Goal: Task Accomplishment & Management: Complete application form

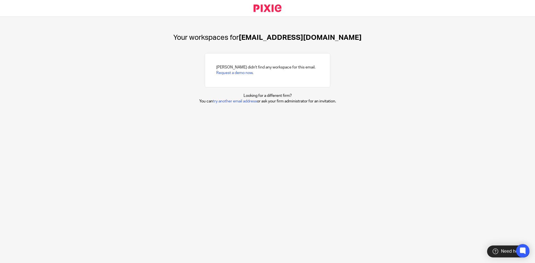
click at [238, 72] on link "Request a demo now" at bounding box center [234, 73] width 36 height 4
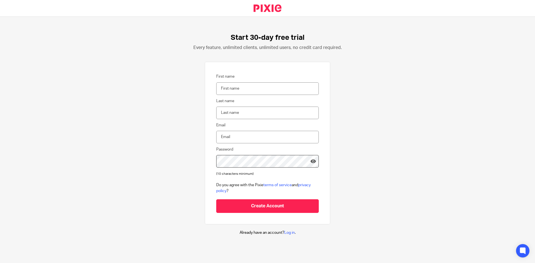
click at [280, 91] on input "First name" at bounding box center [267, 88] width 102 height 13
type input "Mani"
click at [244, 112] on input "Dugga" at bounding box center [267, 113] width 102 height 13
type input "[PERSON_NAME]"
type input "h"
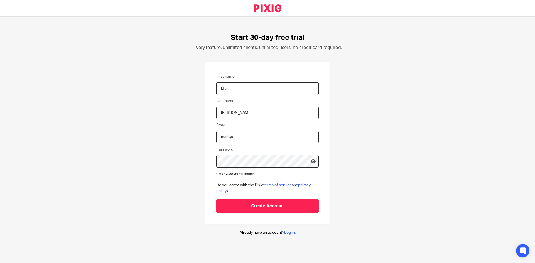
drag, startPoint x: 234, startPoint y: 137, endPoint x: 99, endPoint y: 149, distance: 134.7
click at [114, 152] on div "Start 30-day free trial Every feature, unlimited clients, unlimited users, no c…" at bounding box center [267, 135] width 535 height 236
type input "[EMAIL_ADDRESS][DOMAIN_NAME]"
click at [216, 155] on div at bounding box center [216, 155] width 0 height 0
click at [258, 205] on input "Create Account" at bounding box center [267, 206] width 102 height 14
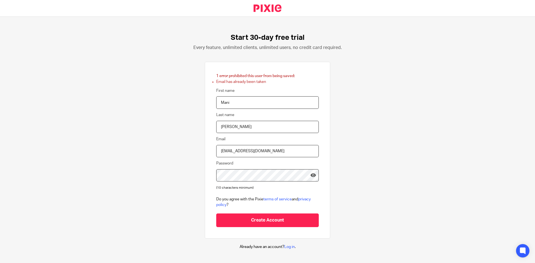
click at [126, 138] on div "Start 30-day free trial Every feature, unlimited clients, unlimited users, no c…" at bounding box center [267, 140] width 535 height 246
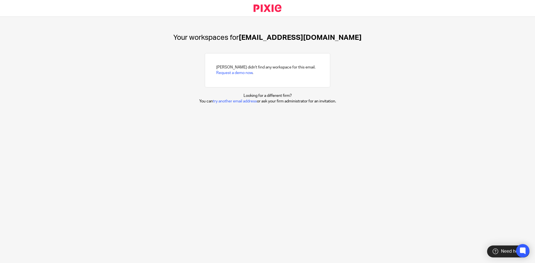
click at [232, 101] on link "try another email address" at bounding box center [235, 101] width 44 height 4
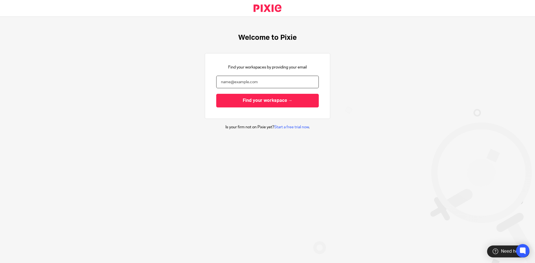
click at [230, 82] on input "email" at bounding box center [267, 82] width 102 height 13
type input "[EMAIL_ADDRESS][DOMAIN_NAME]"
click at [216, 94] on input "Find your workspace →" at bounding box center [267, 101] width 102 height 14
click at [276, 79] on input "email" at bounding box center [267, 82] width 102 height 13
click at [295, 128] on link "Start a free trial now" at bounding box center [291, 127] width 35 height 4
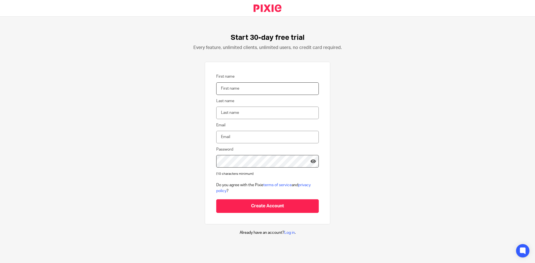
click at [261, 83] on input "First name" at bounding box center [267, 88] width 102 height 13
type input "Mani"
type input "[PERSON_NAME]"
click at [216, 155] on div at bounding box center [216, 155] width 0 height 0
type input "[EMAIL_ADDRESS][DOMAIN_NAME]"
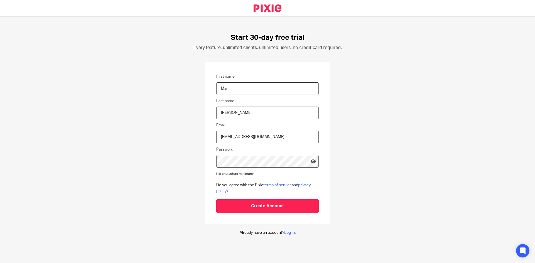
click at [269, 206] on input "Create Account" at bounding box center [267, 206] width 102 height 14
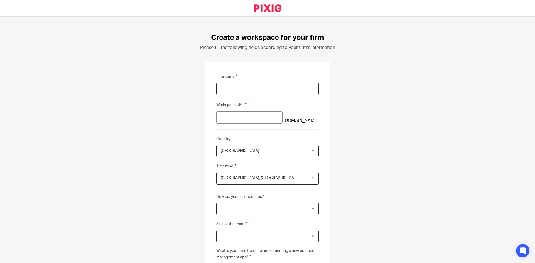
click at [259, 90] on input "Firm name" at bounding box center [267, 89] width 102 height 13
type input "ZonKeepers : eCommerce Accountants"
type input "zonkeepers"
click at [298, 149] on div "United Kingdom United Kingdom" at bounding box center [267, 151] width 102 height 13
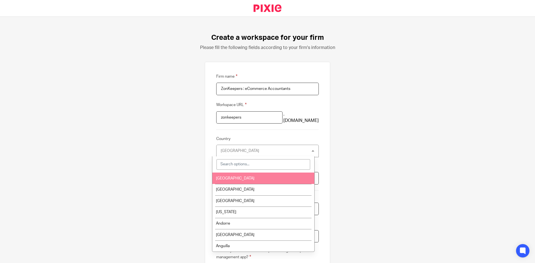
click at [240, 168] on input "search" at bounding box center [263, 164] width 94 height 11
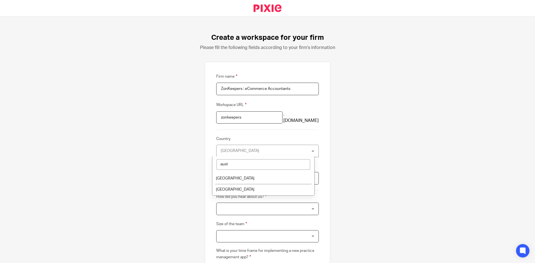
type input "aust"
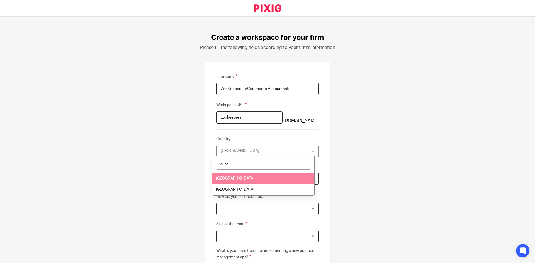
click at [239, 175] on li "Australia" at bounding box center [263, 178] width 102 height 11
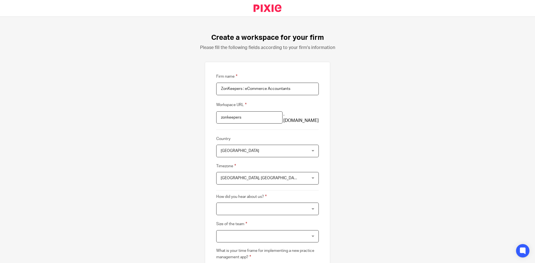
click at [364, 180] on div "Create a workspace for your firm Please fill the following fields according to …" at bounding box center [267, 140] width 535 height 246
click at [291, 181] on span "Edinburgh, London" at bounding box center [260, 178] width 78 height 12
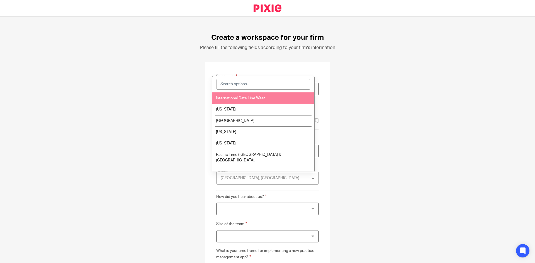
click at [259, 82] on input "search" at bounding box center [263, 84] width 94 height 11
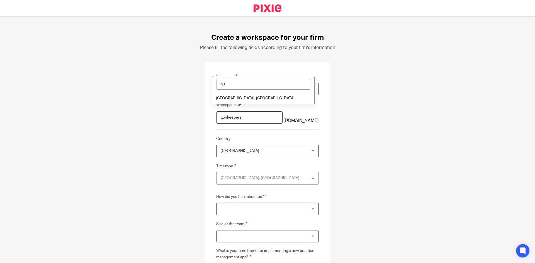
type input "q"
type input "bri"
click at [254, 101] on li "Brisbane" at bounding box center [263, 97] width 102 height 11
click at [256, 211] on div at bounding box center [267, 209] width 102 height 13
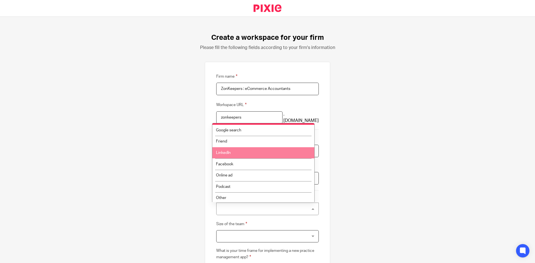
scroll to position [6, 0]
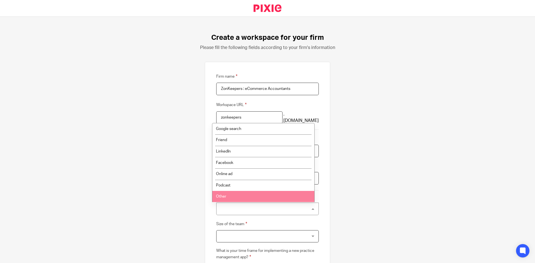
click at [246, 194] on li "Other" at bounding box center [263, 196] width 102 height 11
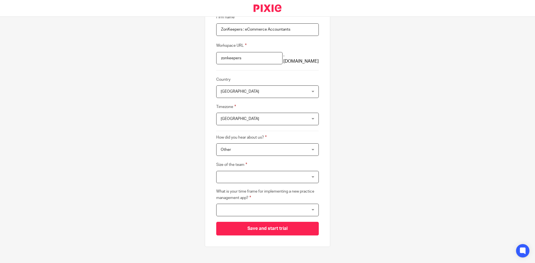
scroll to position [65, 0]
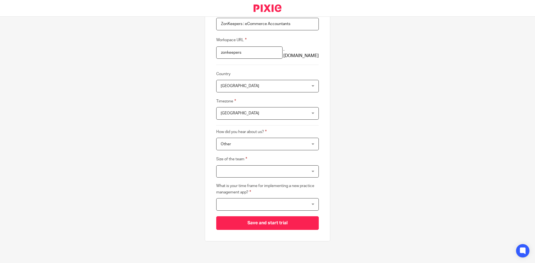
click at [268, 171] on div at bounding box center [267, 171] width 102 height 13
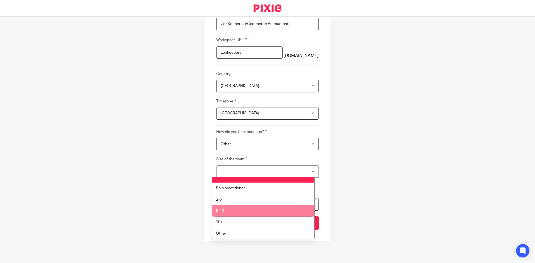
click at [244, 207] on li "6-10" at bounding box center [263, 210] width 102 height 11
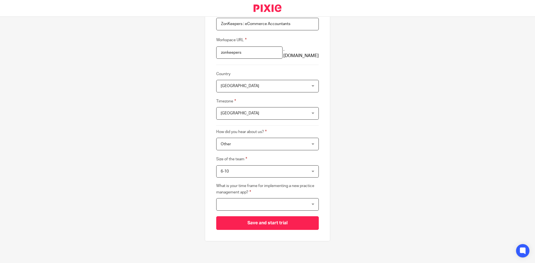
click at [239, 174] on span "6-10" at bounding box center [260, 172] width 78 height 12
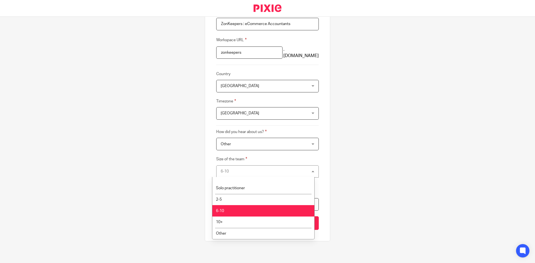
click at [242, 209] on li "6-10" at bounding box center [263, 210] width 102 height 11
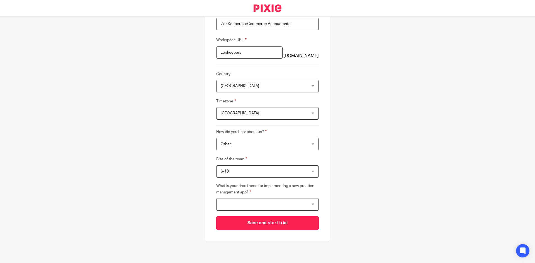
click at [245, 185] on label "What is your time frame for implementing a new practice management app?" at bounding box center [267, 189] width 102 height 12
click at [249, 173] on span "6-10" at bounding box center [260, 172] width 78 height 12
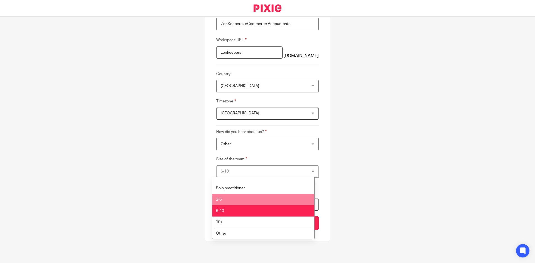
click at [251, 197] on li "2-5" at bounding box center [263, 199] width 102 height 11
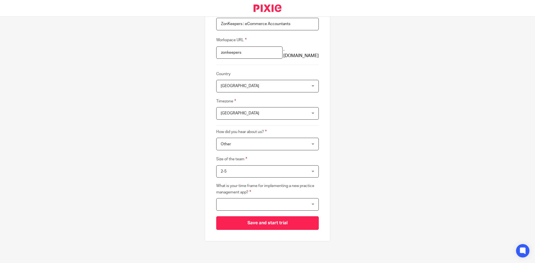
click at [255, 201] on div at bounding box center [267, 204] width 102 height 13
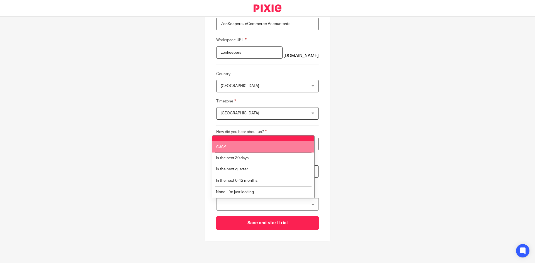
click at [284, 148] on li "ASAP" at bounding box center [263, 146] width 102 height 11
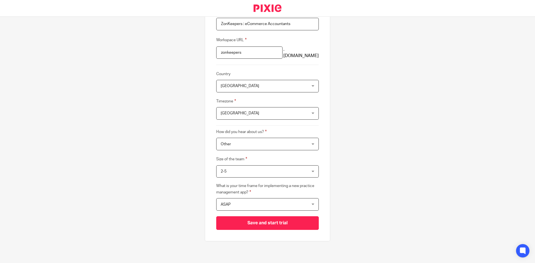
click at [284, 222] on input "Save and start trial" at bounding box center [267, 223] width 102 height 14
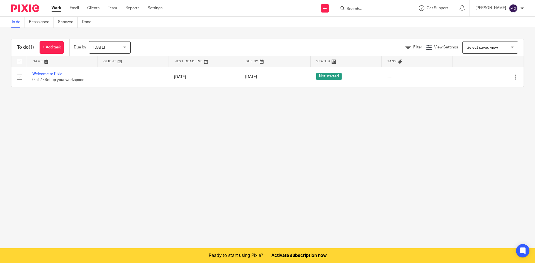
click at [314, 254] on link at bounding box center [267, 255] width 535 height 15
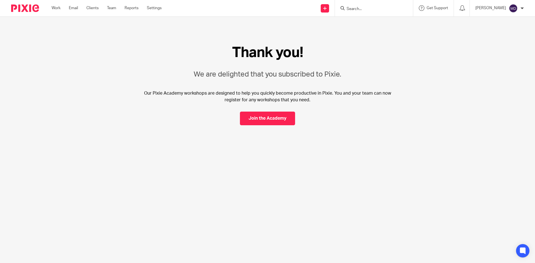
click at [269, 116] on link "Join the Academy" at bounding box center [267, 119] width 55 height 14
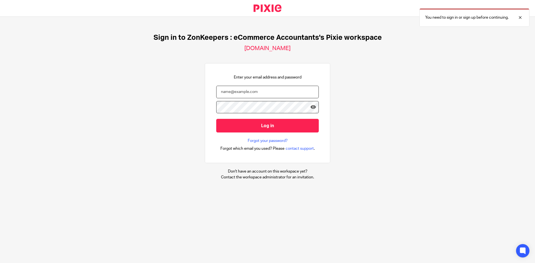
type input "[EMAIL_ADDRESS][DOMAIN_NAME]"
click at [258, 7] on link at bounding box center [267, 8] width 46 height 16
